Goal: Task Accomplishment & Management: Manage account settings

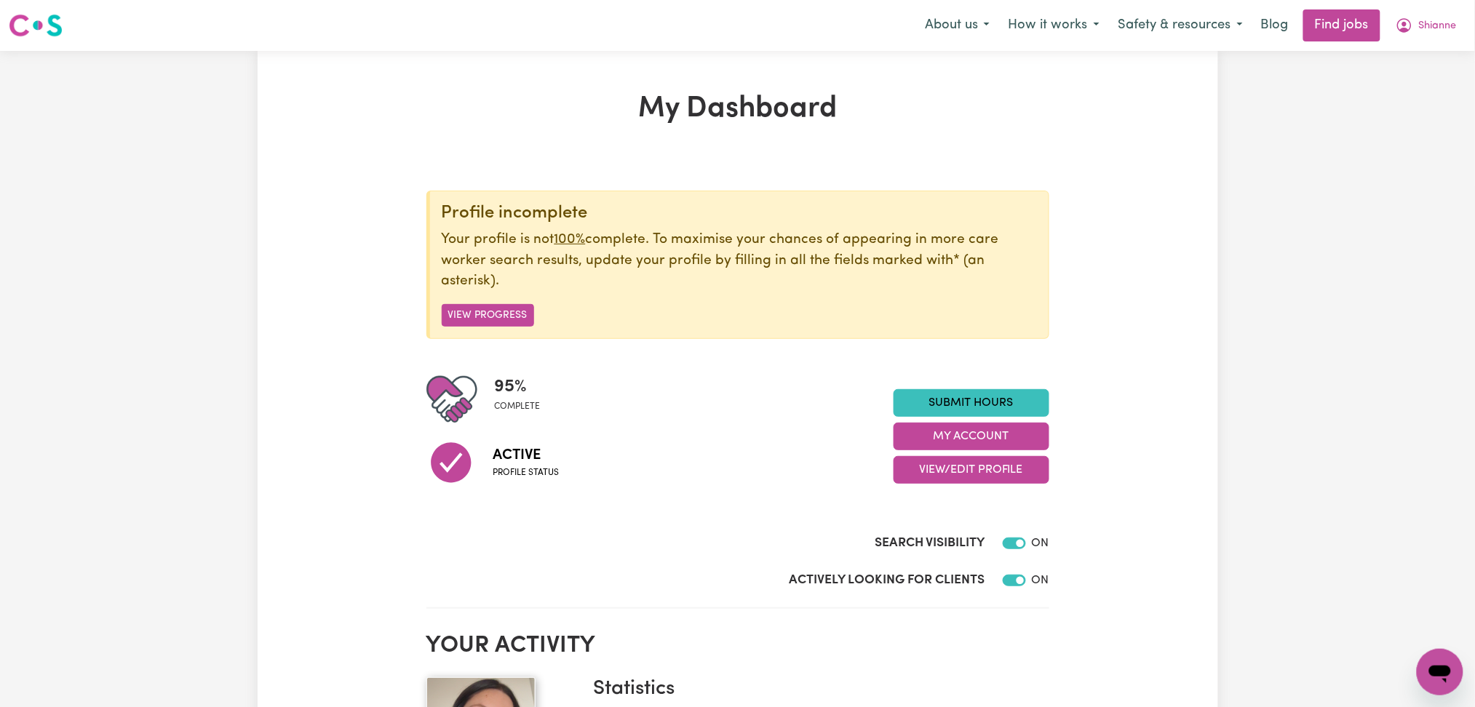
scroll to position [194, 0]
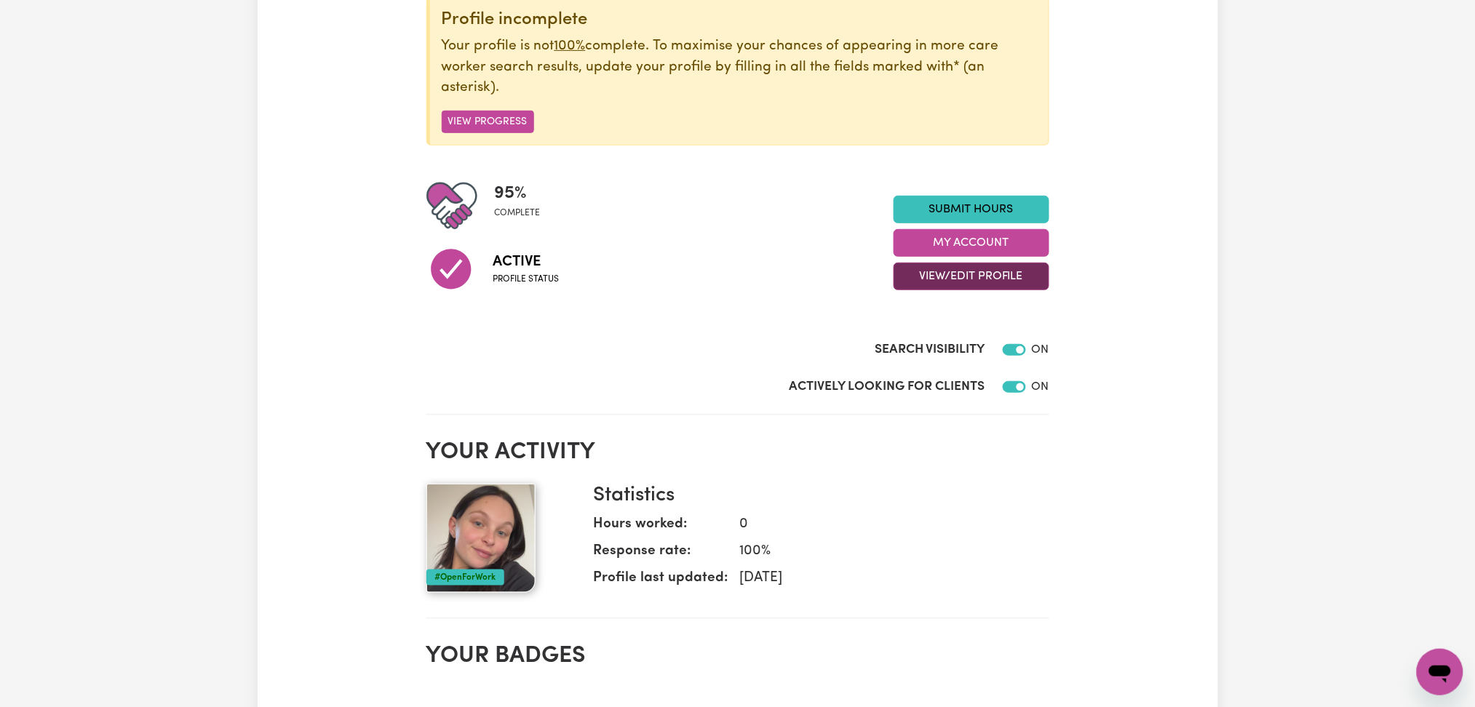
click at [980, 270] on button "View/Edit Profile" at bounding box center [971, 277] width 156 height 28
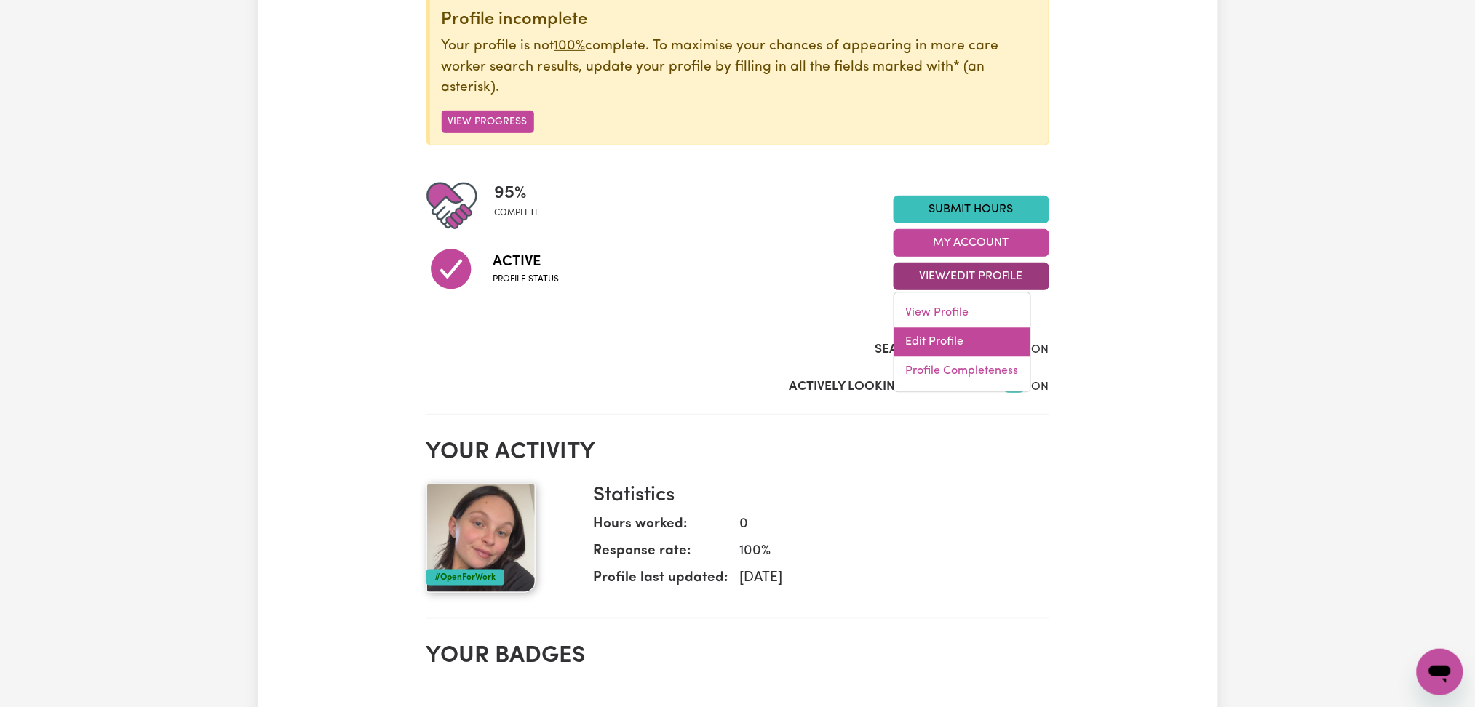
click at [938, 351] on link "Edit Profile" at bounding box center [962, 342] width 136 height 29
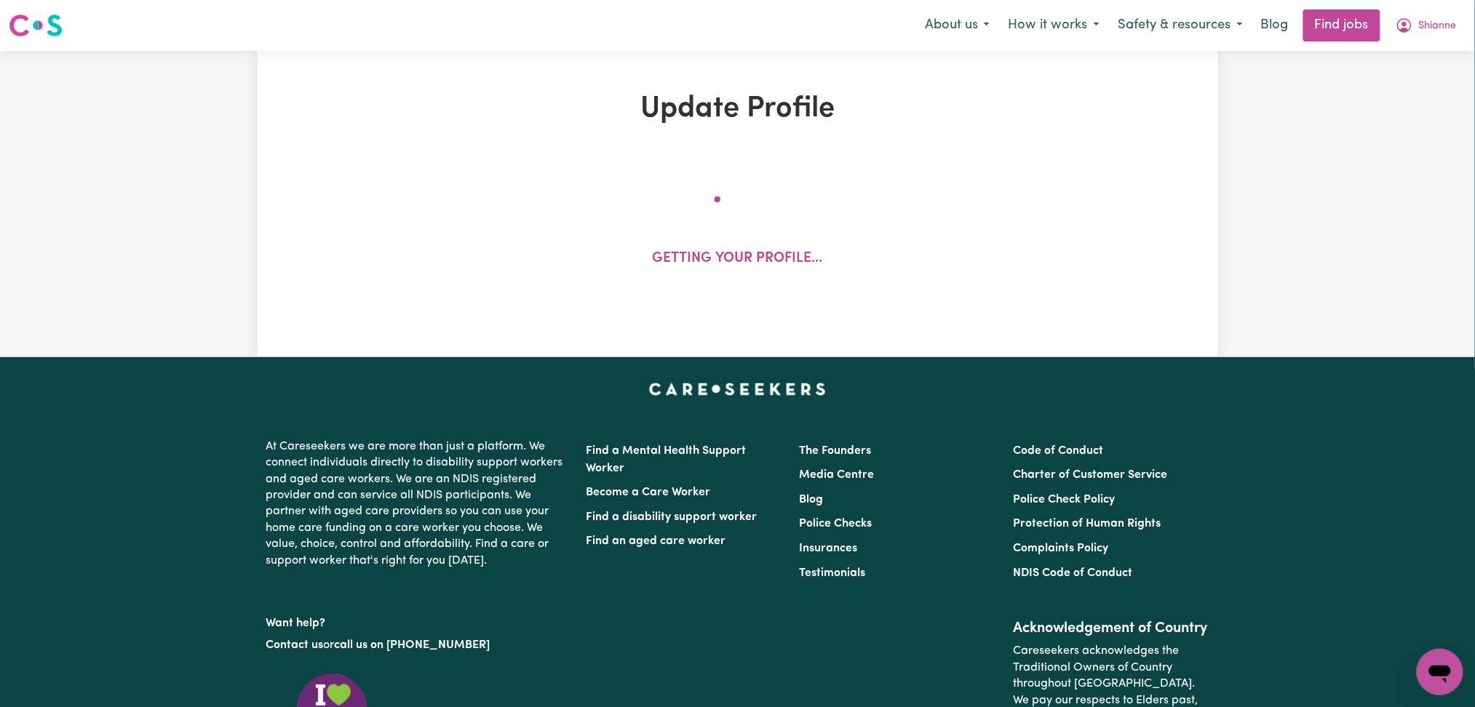
select select "[DEMOGRAPHIC_DATA]"
select select "[DEMOGRAPHIC_DATA] Citizen"
select select "Studying a healthcare related degree or qualification"
select select "37"
select select "45"
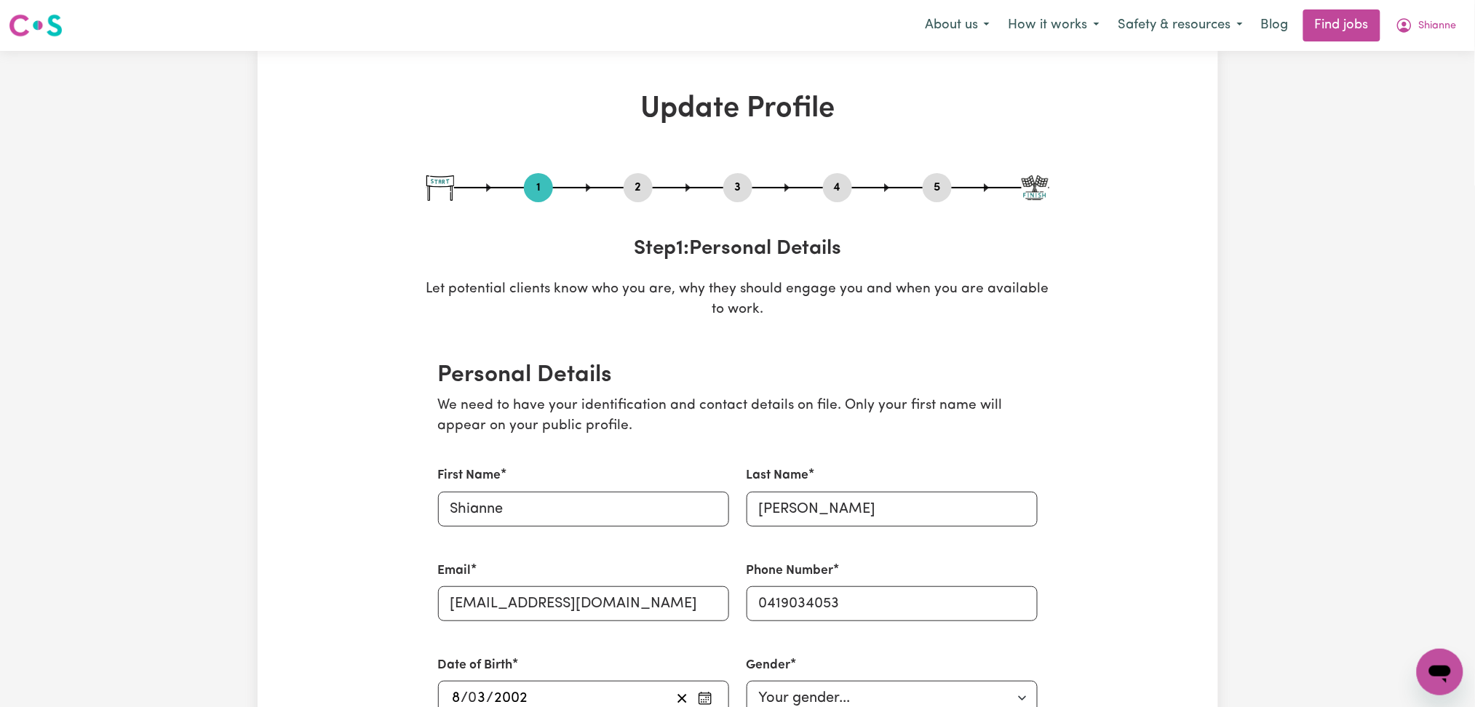
click at [784, 230] on div "1 2 3 4 5 Step 1 : Personal Details Let potential clients know who you are, why…" at bounding box center [737, 247] width 623 height 148
click at [634, 199] on div "2" at bounding box center [638, 187] width 29 height 29
click at [632, 193] on button "2" at bounding box center [638, 187] width 29 height 19
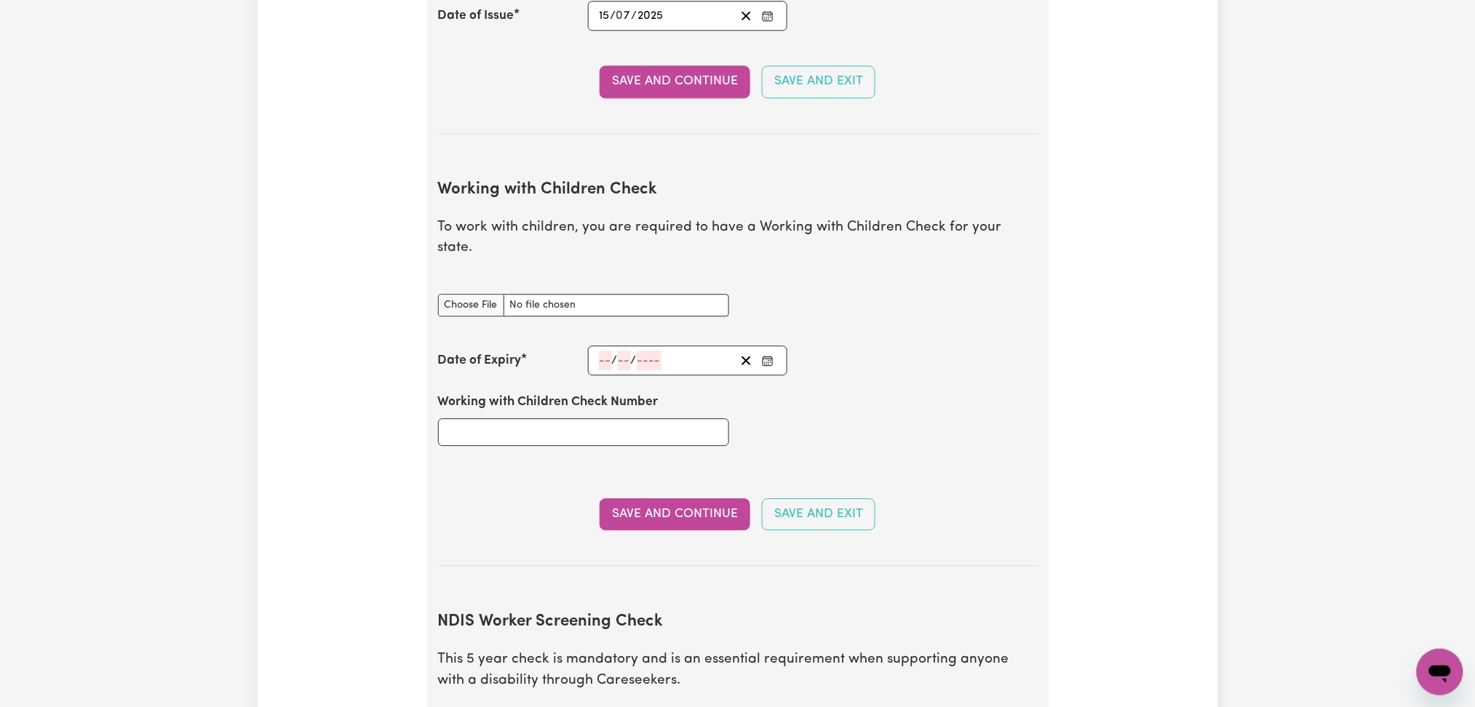
scroll to position [1358, 0]
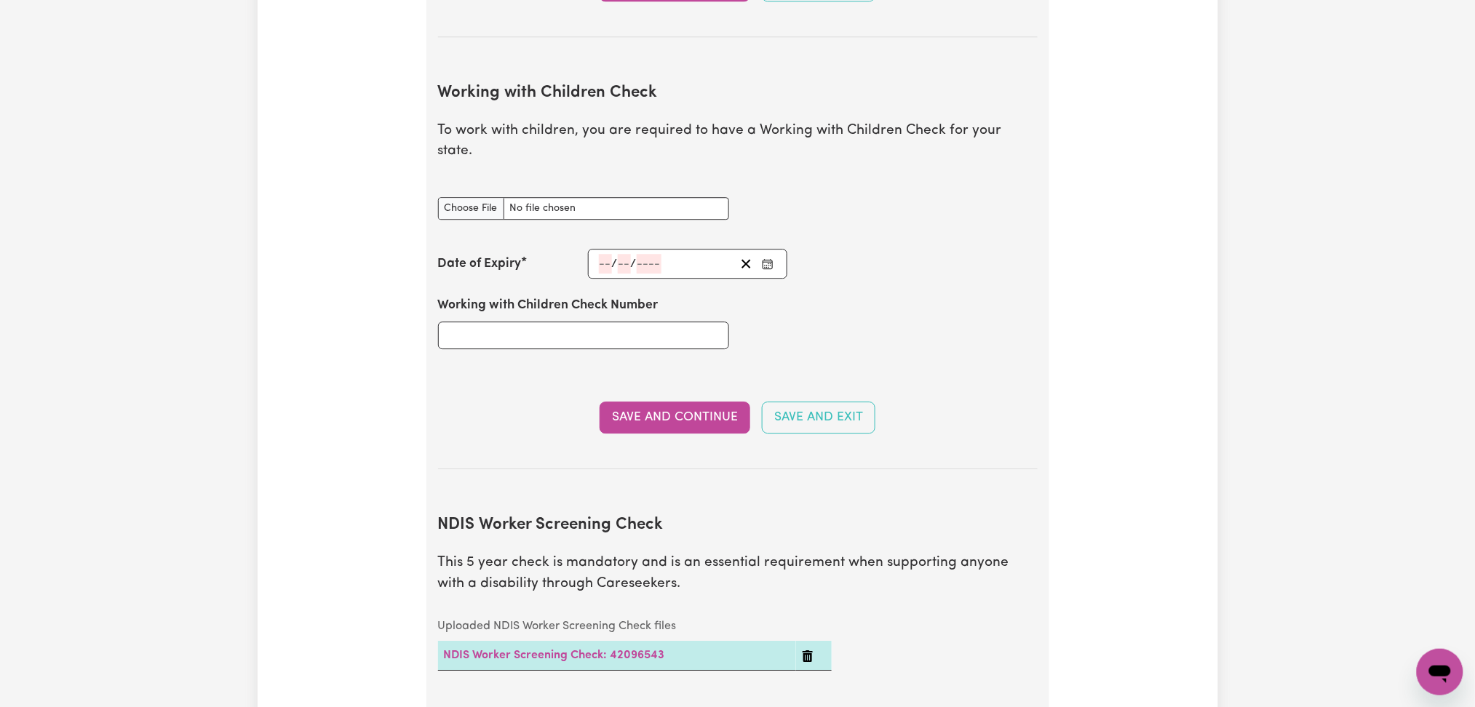
click at [1127, 305] on div "Update Profile 1 2 3 4 5 Step 2 : Referees and Safety Checks To have an active …" at bounding box center [738, 322] width 960 height 3176
click at [499, 322] on input "Working with Children Check Number" at bounding box center [583, 336] width 291 height 28
paste input "WWC2134802E"
type input "WWC2134802E"
click at [776, 254] on button "Enter the Date of Expiry of your Working with Children Check" at bounding box center [767, 264] width 20 height 20
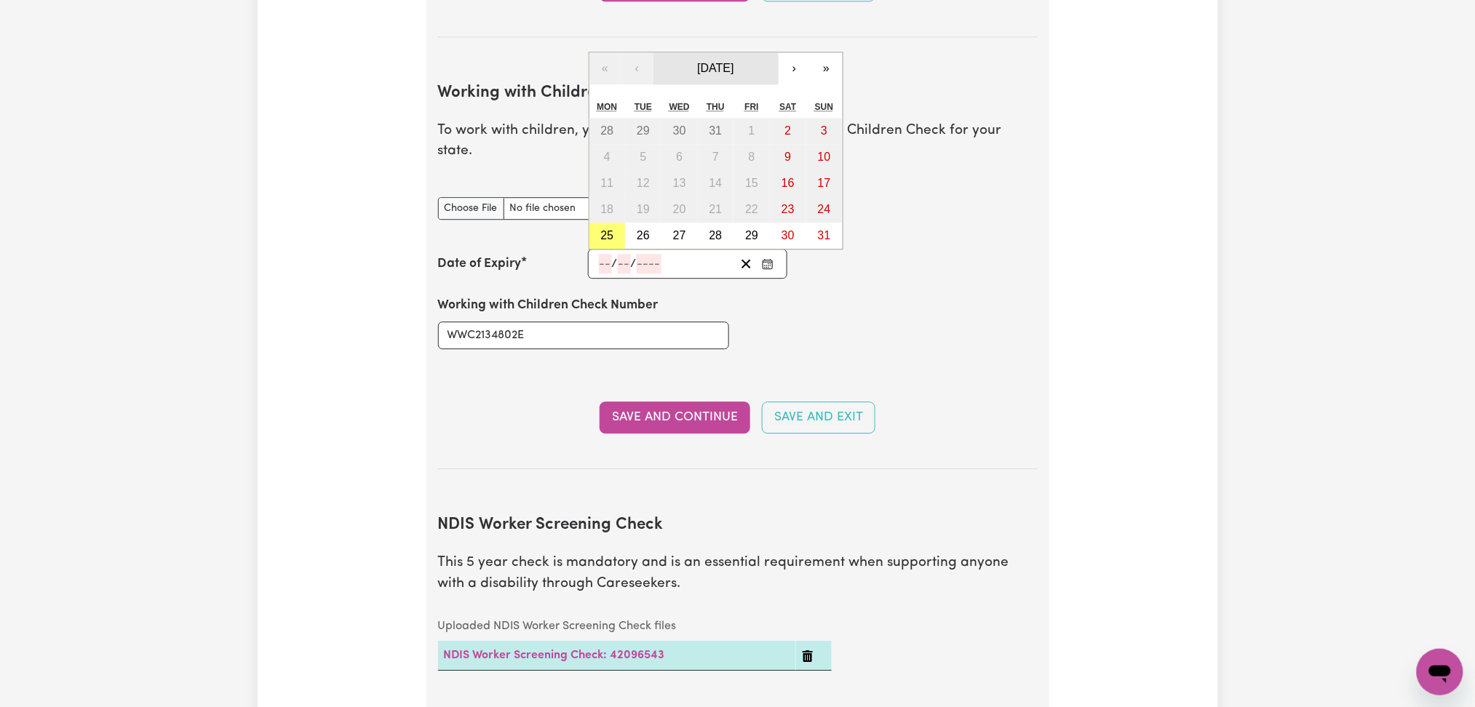
click at [716, 62] on span "[DATE]" at bounding box center [715, 68] width 36 height 12
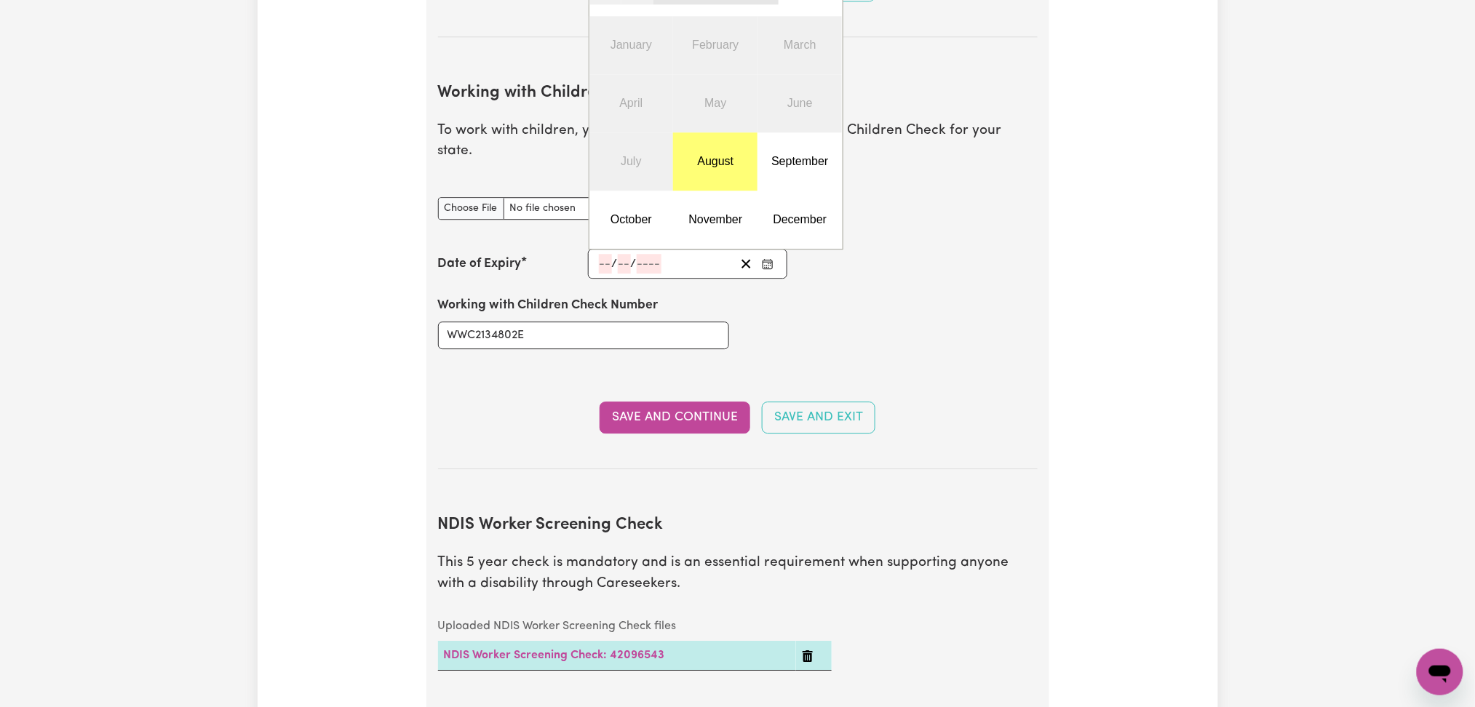
scroll to position [1164, 0]
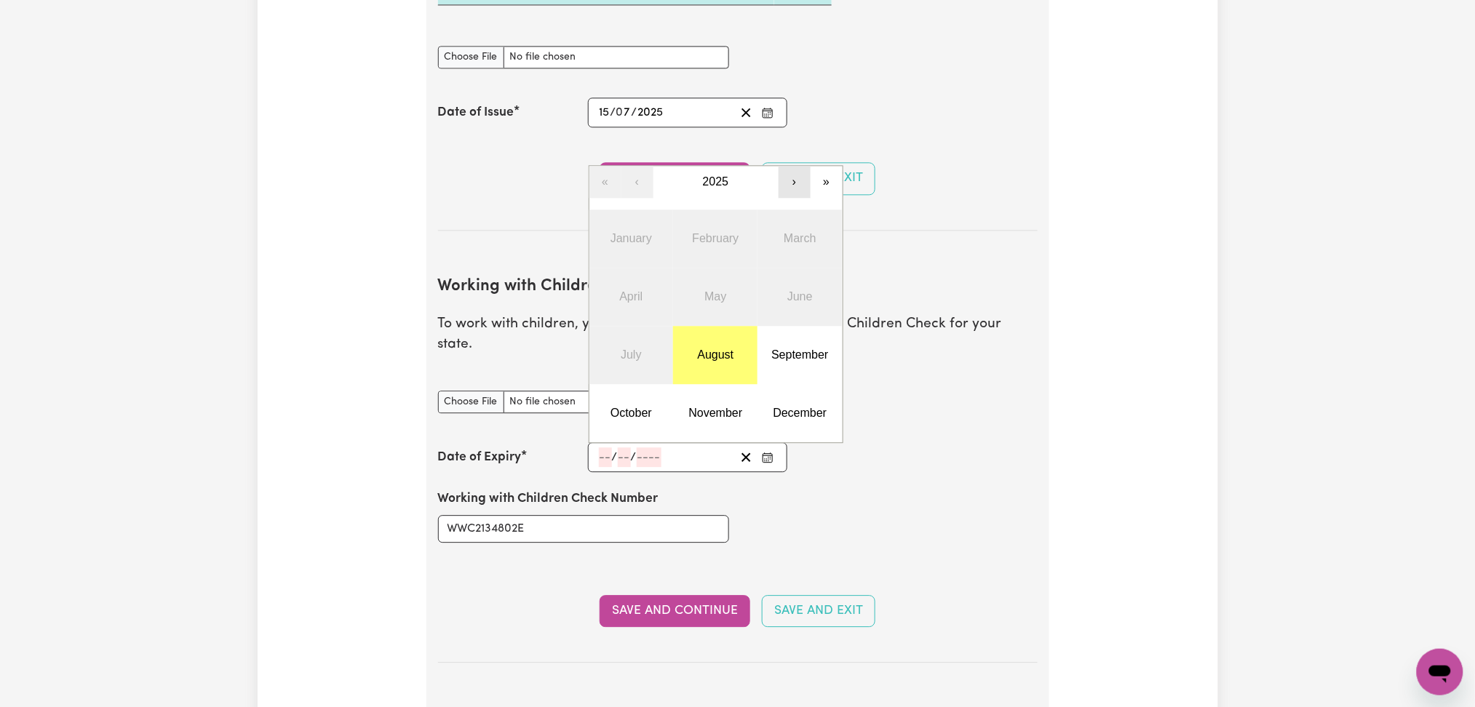
click at [782, 166] on button "›" at bounding box center [795, 182] width 32 height 32
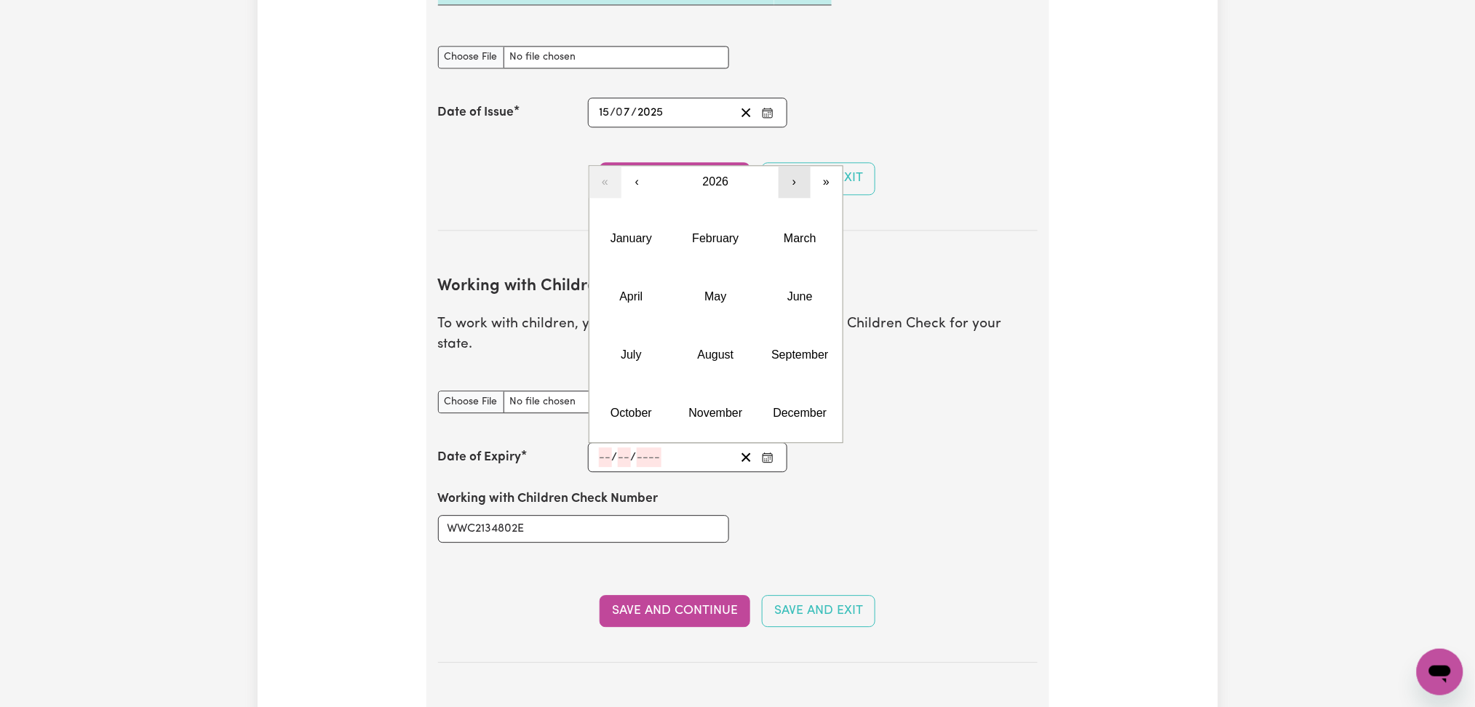
click at [782, 166] on button "›" at bounding box center [795, 182] width 32 height 32
click at [713, 349] on abbr "August" at bounding box center [716, 355] width 36 height 12
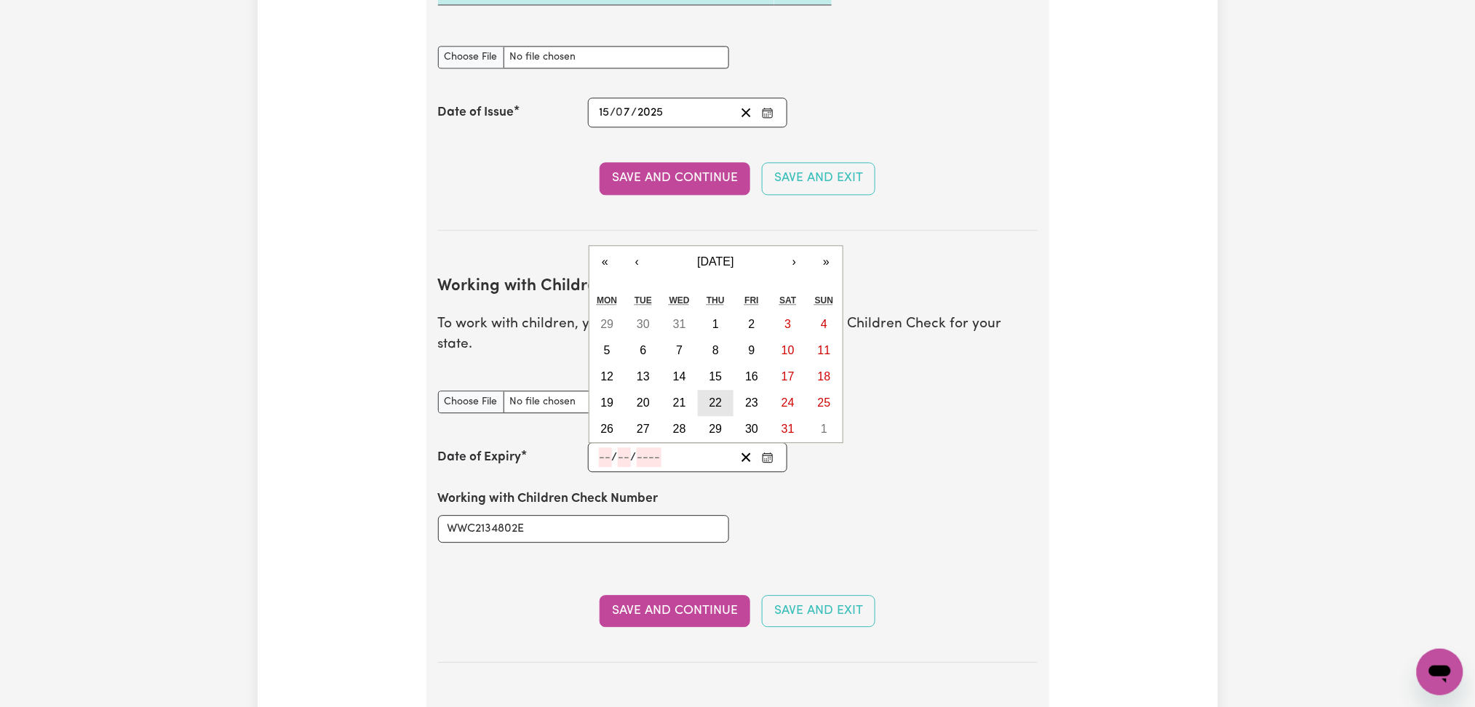
click at [711, 397] on abbr "22" at bounding box center [715, 403] width 13 height 12
type input "[DATE]"
type input "22"
type input "8"
type input "2030"
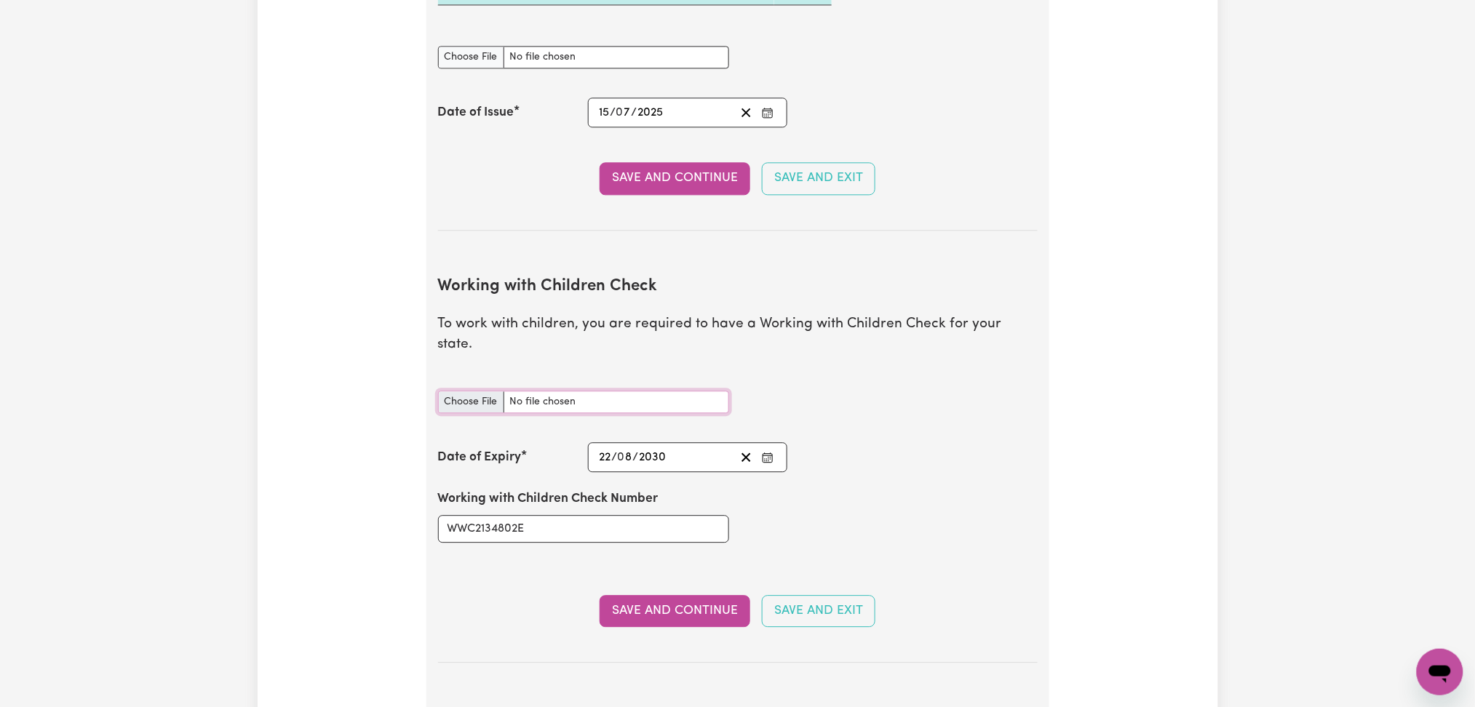
click at [453, 391] on input "Working with Children Check document" at bounding box center [583, 402] width 291 height 23
type input "C:\fakepath\[PERSON_NAME] WWC2134802E - 22082030.jpeg"
click at [682, 595] on button "Save and Continue" at bounding box center [675, 611] width 151 height 32
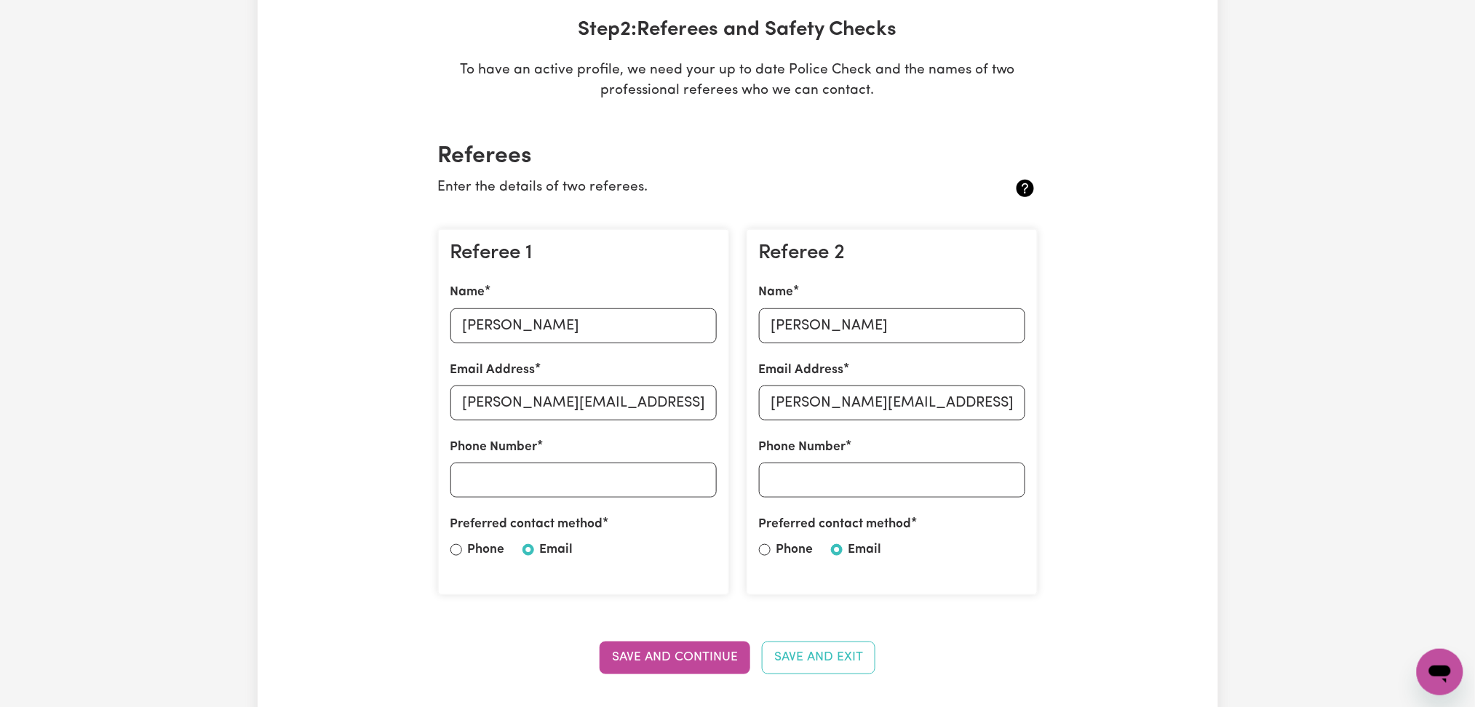
scroll to position [0, 0]
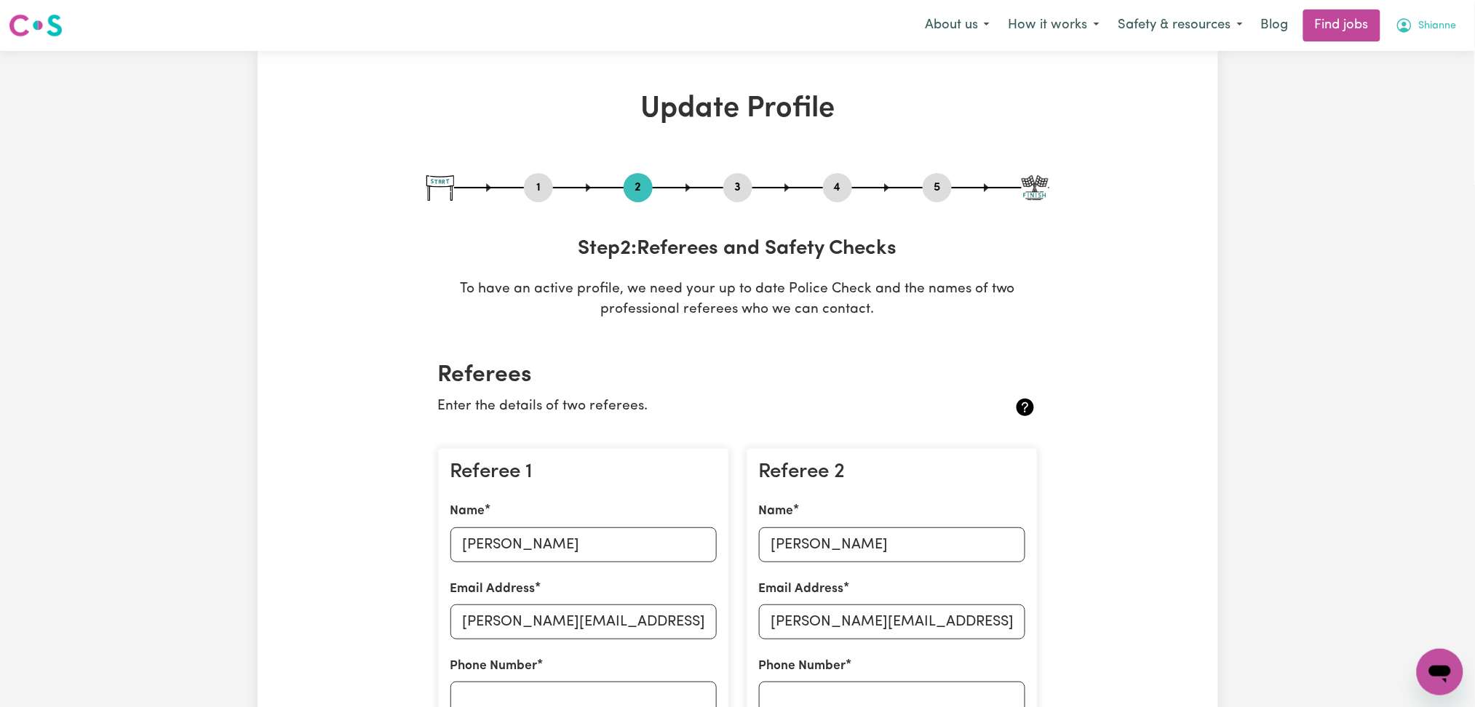
click at [1422, 40] on button "Shianne" at bounding box center [1426, 25] width 80 height 31
click at [1418, 114] on link "Logout" at bounding box center [1407, 111] width 115 height 28
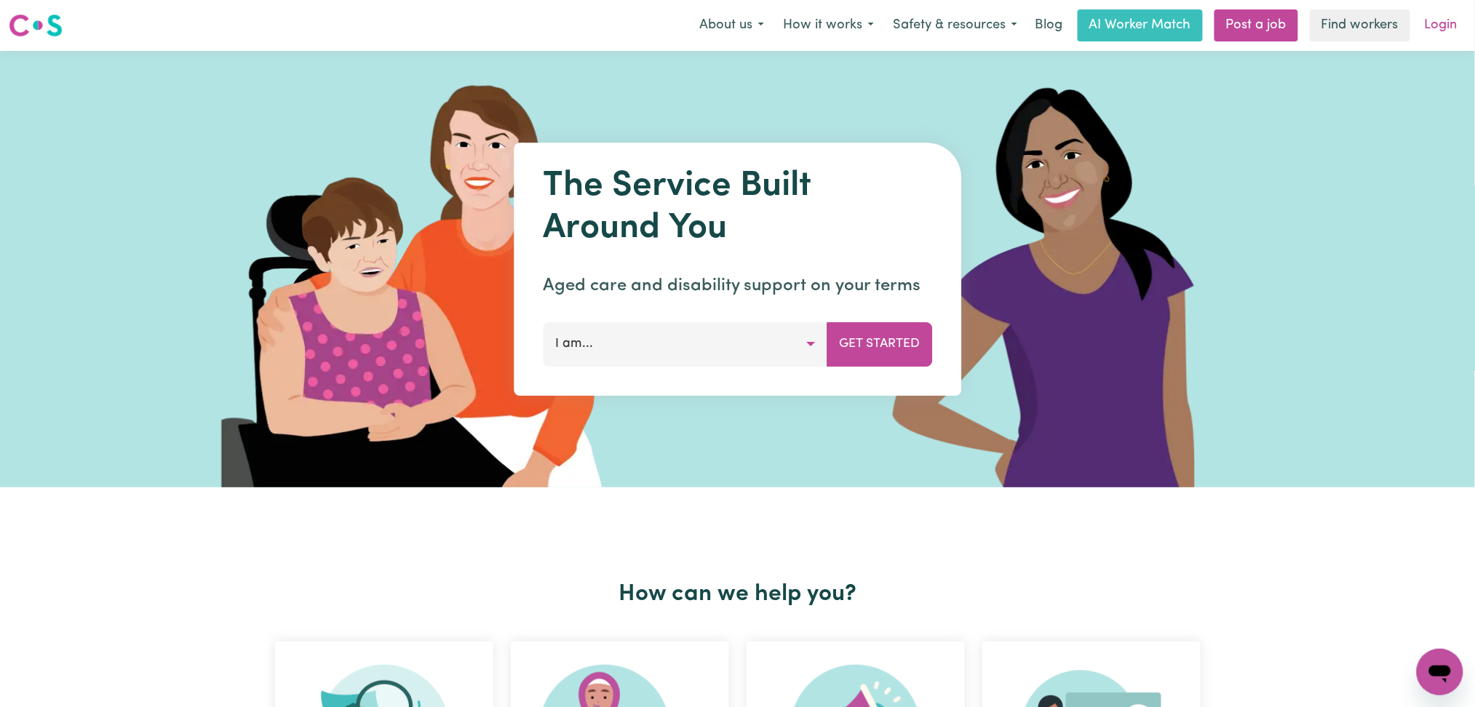
click at [1438, 34] on link "Login" at bounding box center [1441, 25] width 50 height 32
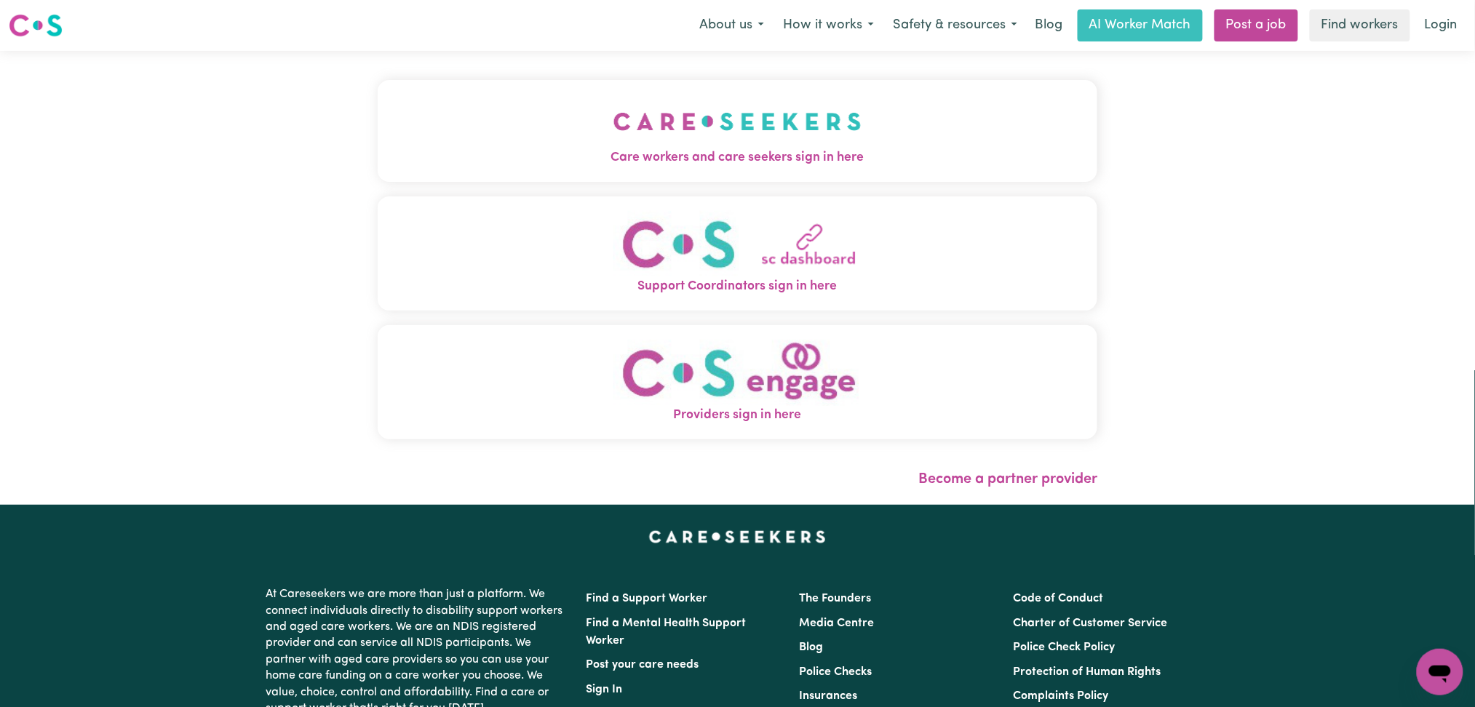
click at [637, 93] on button "Care workers and care seekers sign in here" at bounding box center [738, 131] width 720 height 102
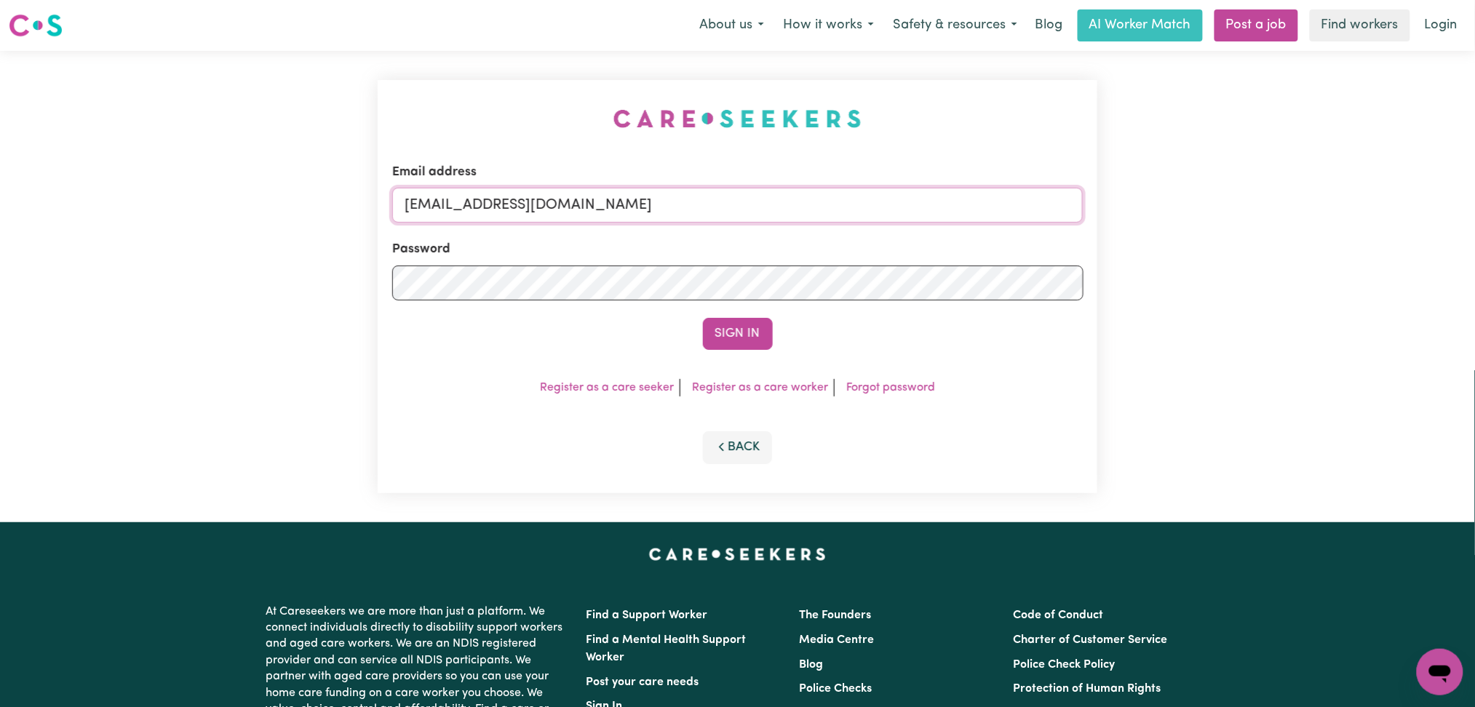
drag, startPoint x: 797, startPoint y: 209, endPoint x: 766, endPoint y: 221, distance: 33.6
click at [797, 209] on input "[EMAIL_ADDRESS][DOMAIN_NAME]" at bounding box center [737, 205] width 691 height 35
drag, startPoint x: 480, startPoint y: 194, endPoint x: 1027, endPoint y: 207, distance: 546.6
click at [1059, 197] on input "Superuser~[EMAIL_ADDRESS][DOMAIN_NAME]" at bounding box center [737, 205] width 691 height 35
type input "Superuser~[EMAIL_ADDRESS][DOMAIN_NAME]"
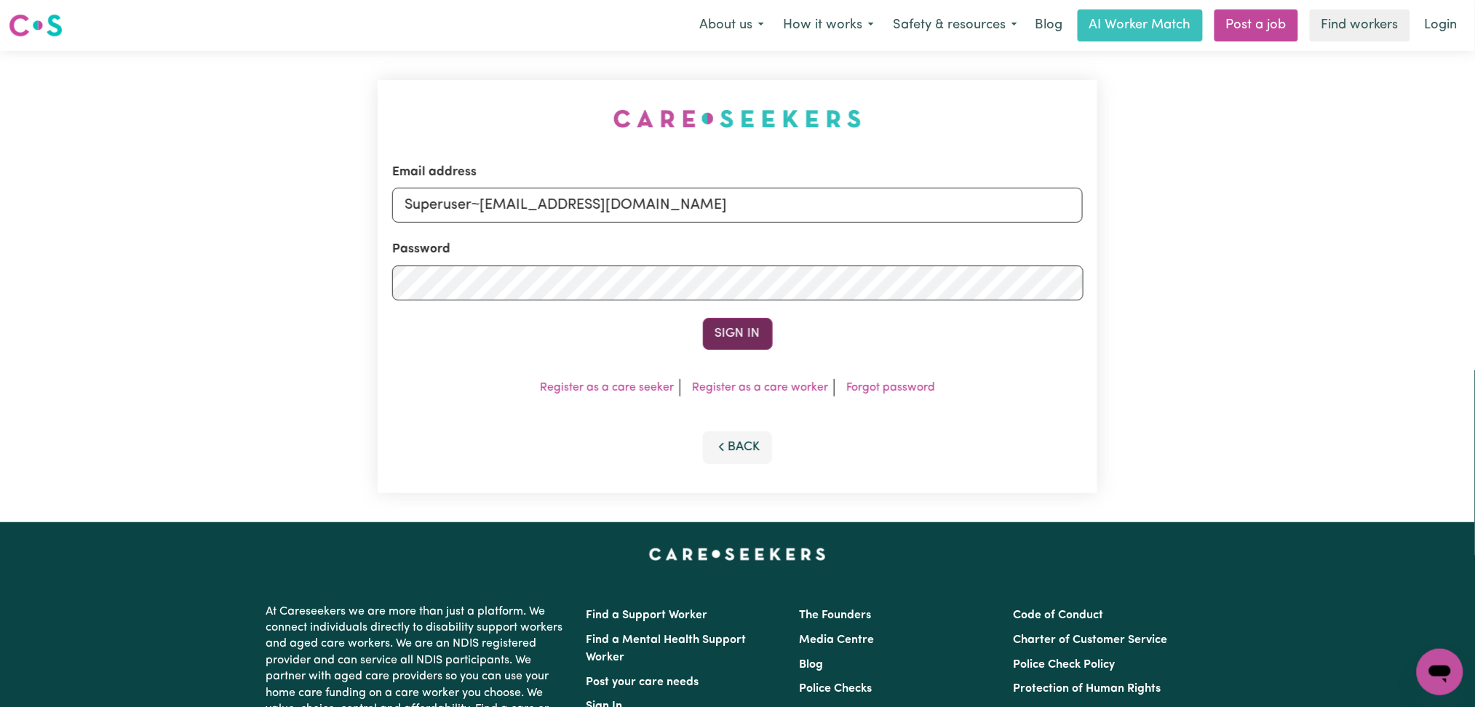
click at [752, 335] on button "Sign In" at bounding box center [738, 334] width 70 height 32
